Goal: Navigation & Orientation: Find specific page/section

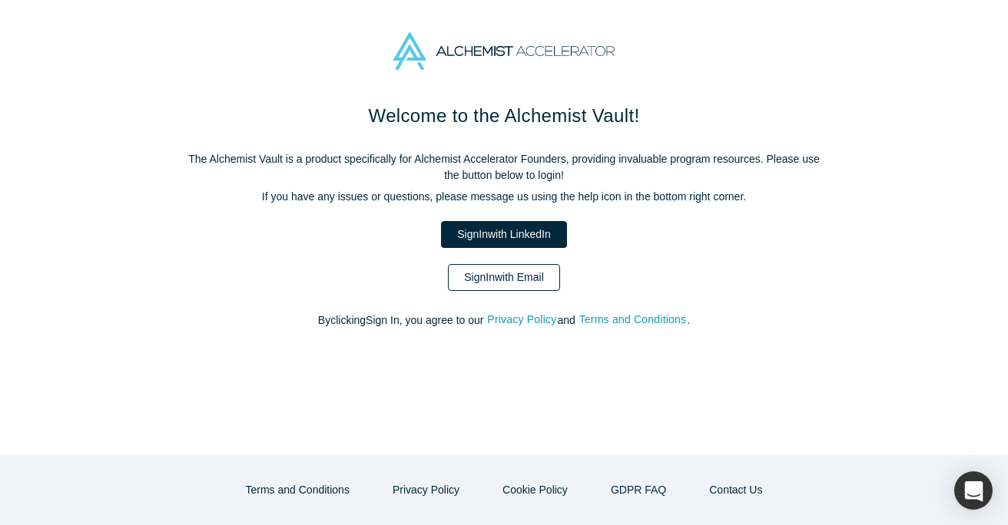
click at [531, 273] on link "Sign In with Email" at bounding box center [504, 277] width 112 height 27
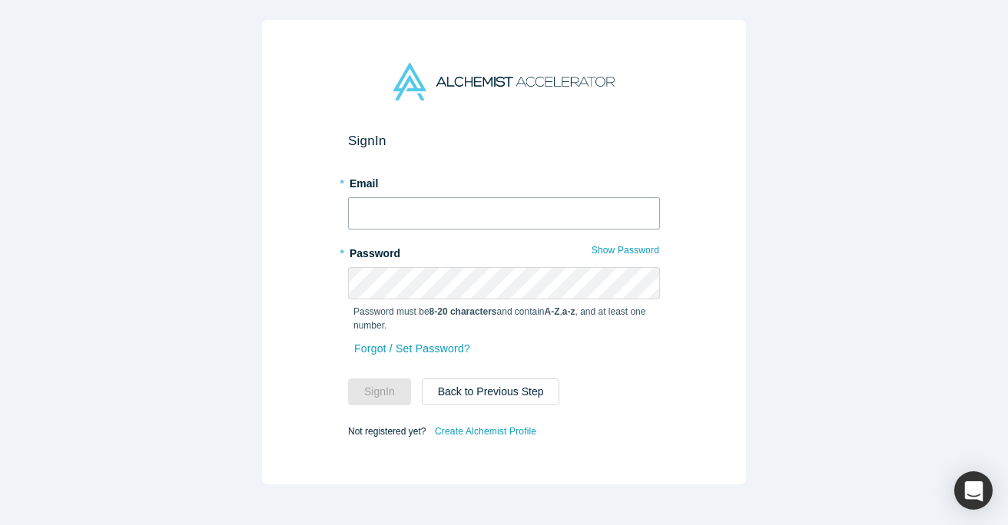
type input "[EMAIL_ADDRESS][DOMAIN_NAME]"
click at [386, 396] on button "Sign In" at bounding box center [379, 392] width 63 height 27
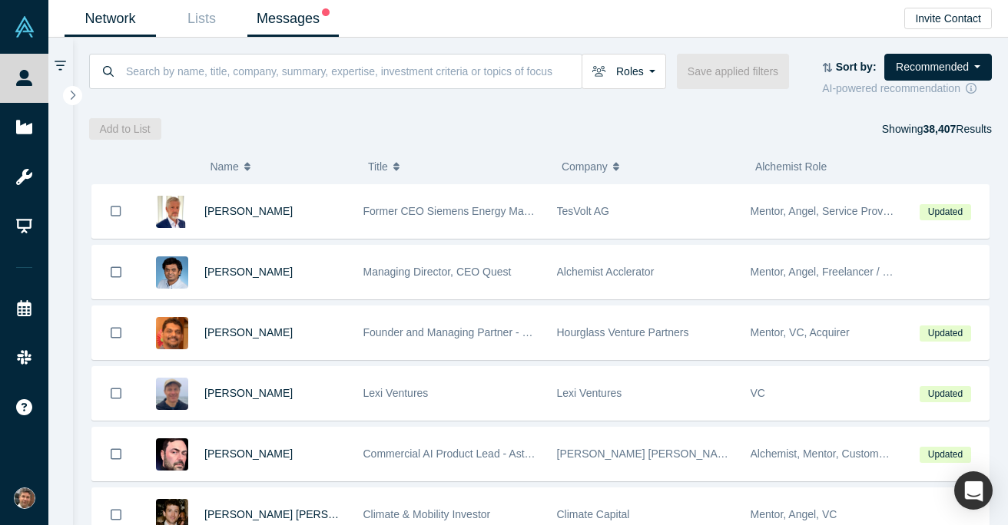
click at [291, 17] on link "Messages" at bounding box center [292, 19] width 91 height 36
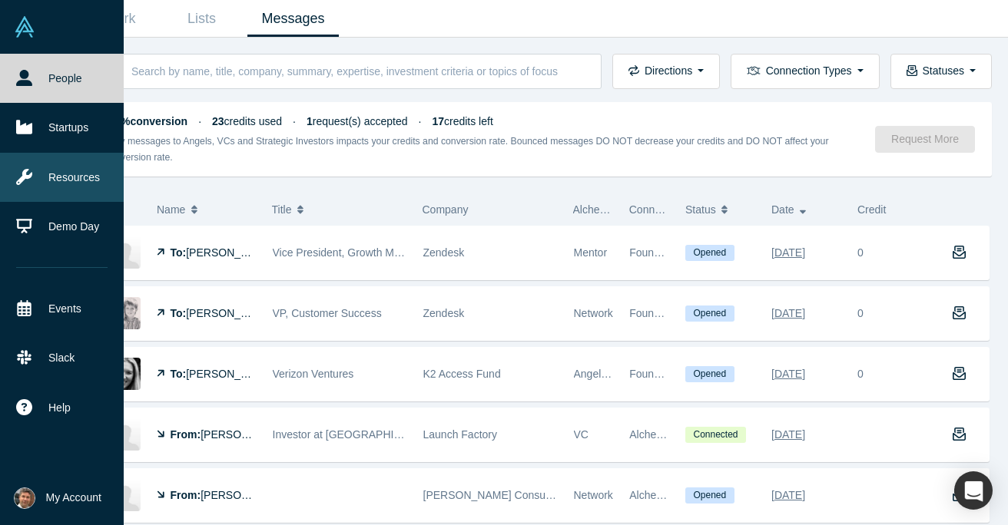
click at [66, 177] on link "Resources" at bounding box center [62, 177] width 124 height 49
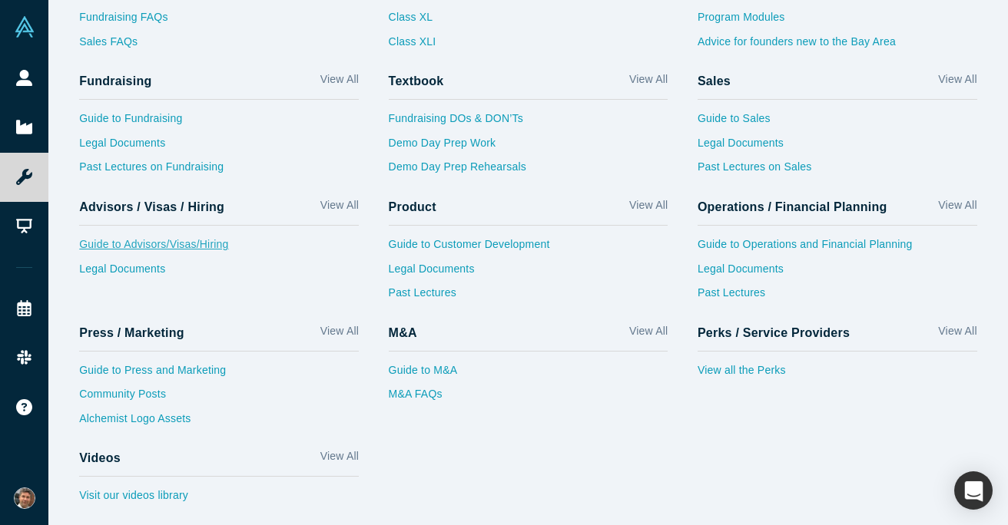
scroll to position [59, 0]
click at [224, 241] on link "Guide to Advisors/Visas/Hiring" at bounding box center [219, 249] width 280 height 25
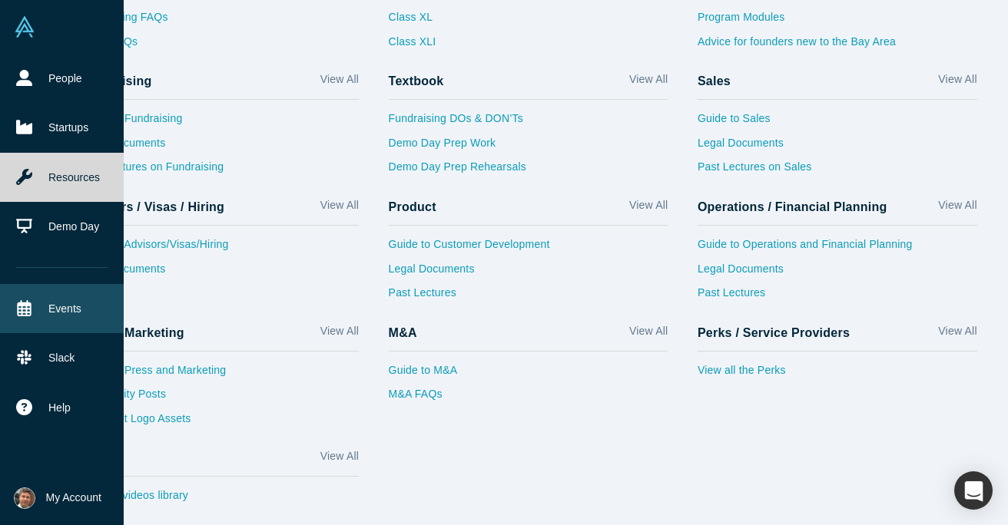
click at [33, 306] on link "Events" at bounding box center [62, 308] width 124 height 49
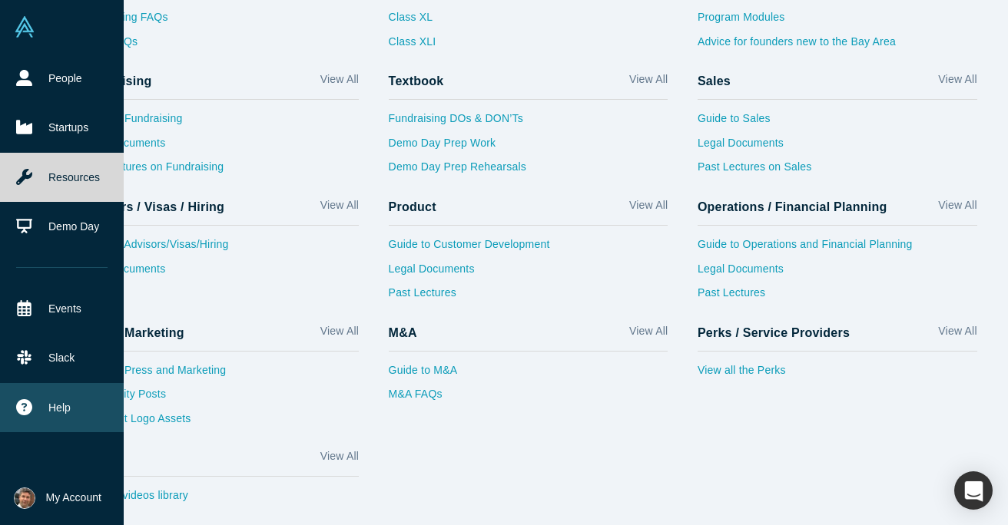
click at [47, 403] on button "Help" at bounding box center [62, 407] width 124 height 49
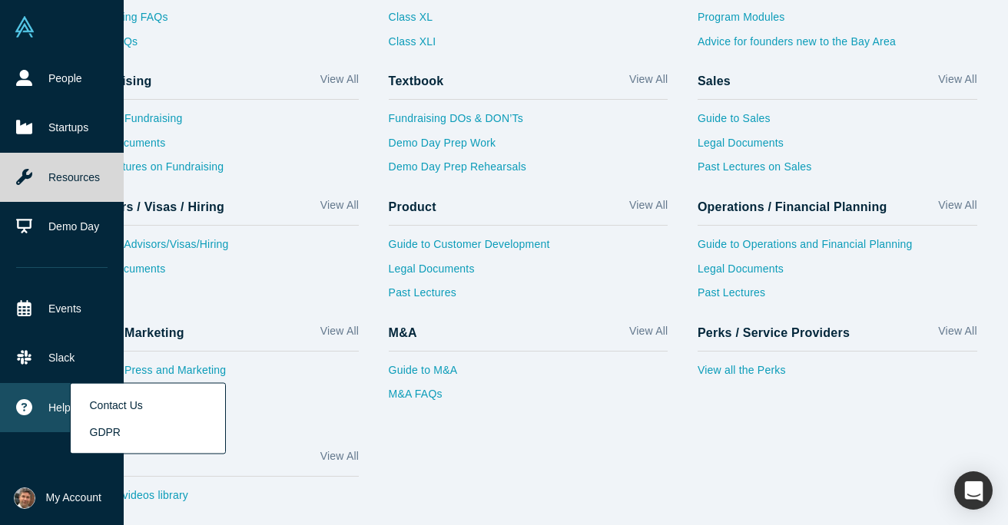
click at [112, 431] on link "GDPR" at bounding box center [148, 432] width 128 height 27
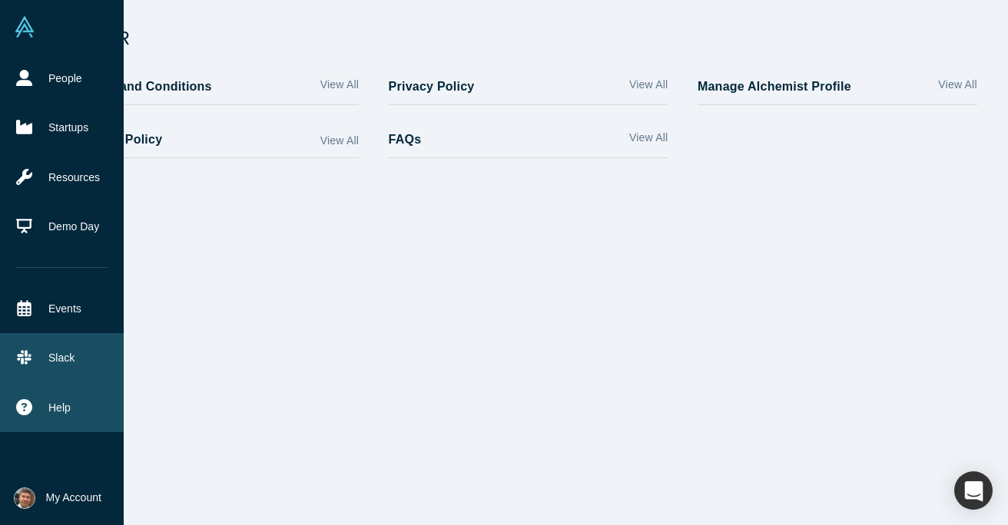
click at [38, 356] on link "Slack" at bounding box center [62, 357] width 124 height 49
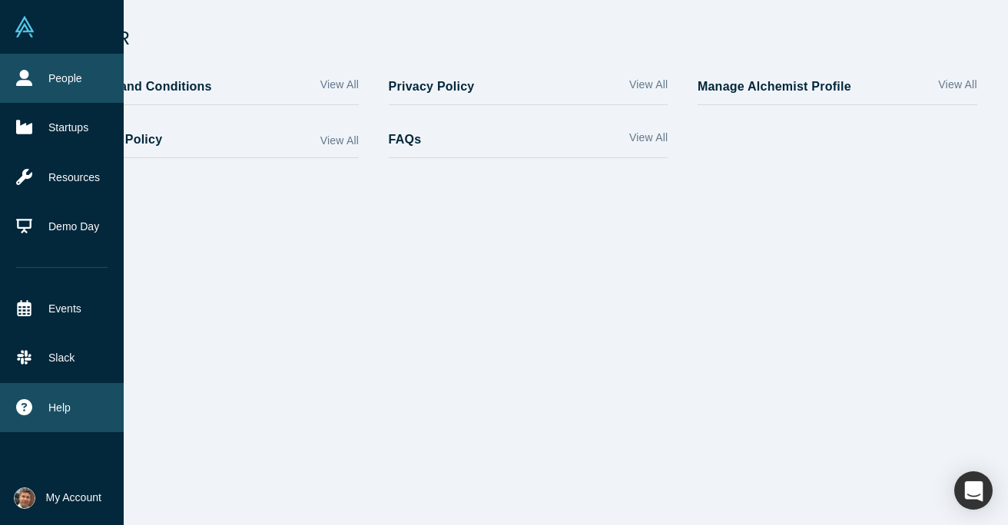
click at [48, 76] on link "People" at bounding box center [62, 78] width 124 height 49
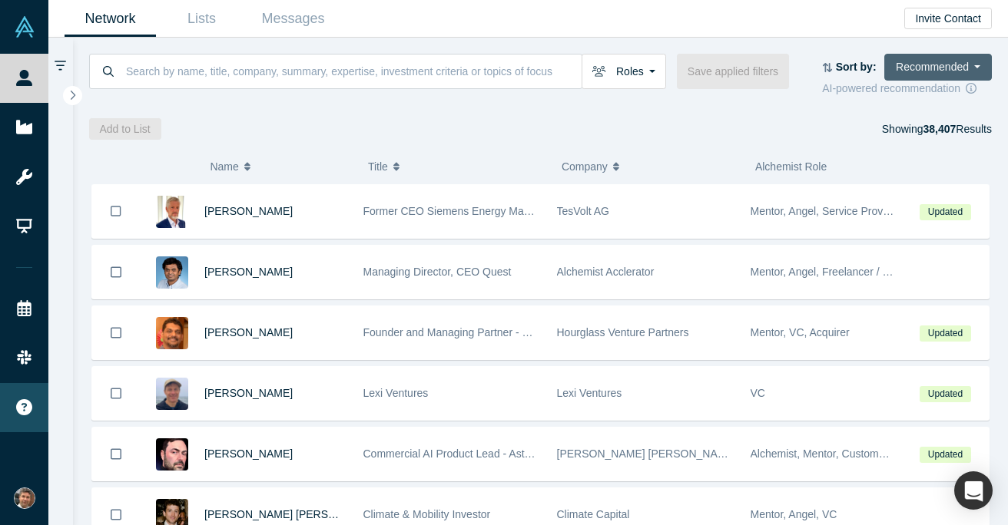
click at [979, 64] on button "Recommended" at bounding box center [938, 67] width 108 height 27
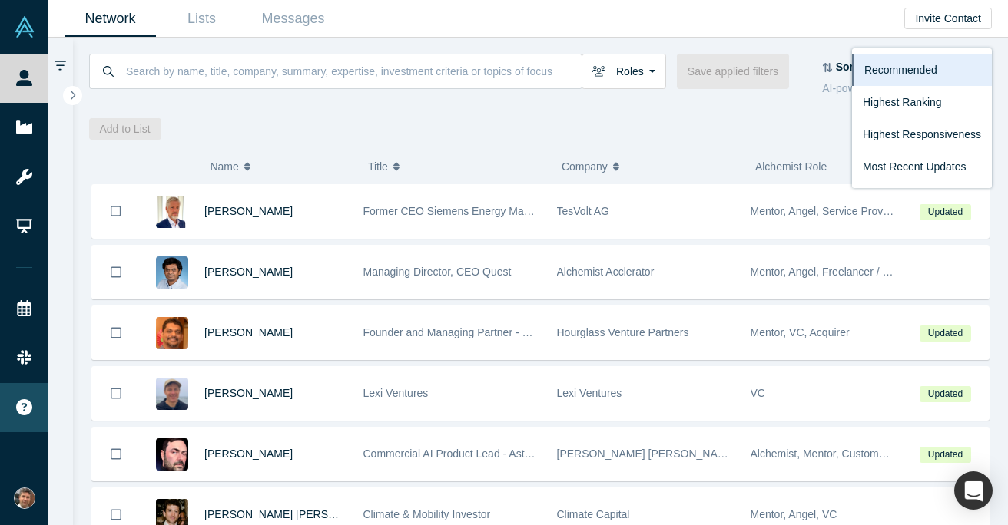
click at [666, 156] on button "Company" at bounding box center [650, 167] width 177 height 32
